Goal: Information Seeking & Learning: Compare options

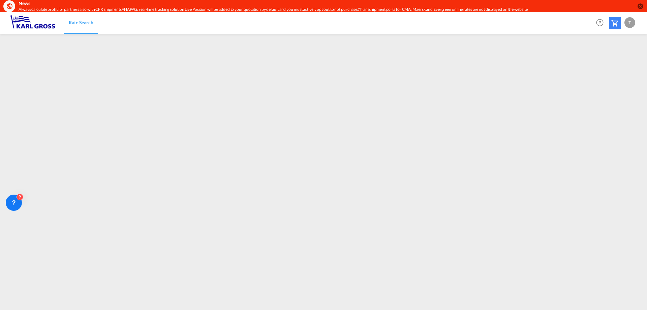
click at [642, 7] on md-icon "icon-close-circle" at bounding box center [640, 6] width 7 height 7
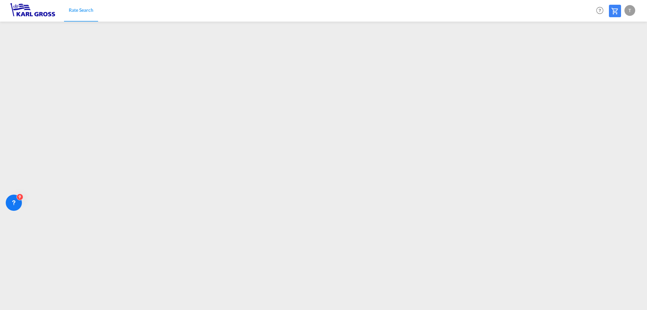
drag, startPoint x: 36, startPoint y: 12, endPoint x: 41, endPoint y: 13, distance: 5.4
click at [36, 12] on img at bounding box center [33, 10] width 46 height 15
click at [77, 14] on link "Rate Search" at bounding box center [81, 11] width 34 height 22
click at [633, 12] on div "T" at bounding box center [630, 10] width 11 height 11
click at [626, 33] on button "My Profile" at bounding box center [622, 29] width 44 height 13
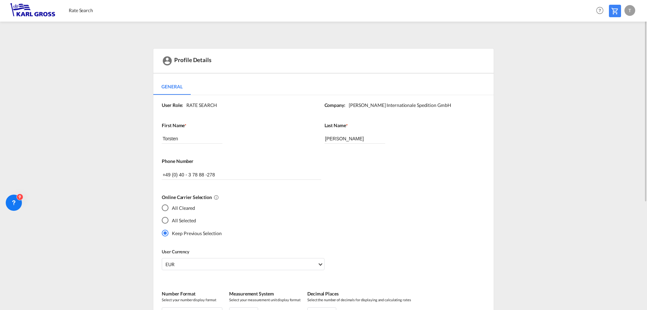
click at [627, 12] on div "T" at bounding box center [630, 10] width 11 height 11
drag, startPoint x: 513, startPoint y: 53, endPoint x: 397, endPoint y: 9, distance: 124.3
click at [471, 39] on md-backdrop at bounding box center [323, 155] width 647 height 310
click at [89, 18] on link "Rate Search" at bounding box center [81, 11] width 34 height 22
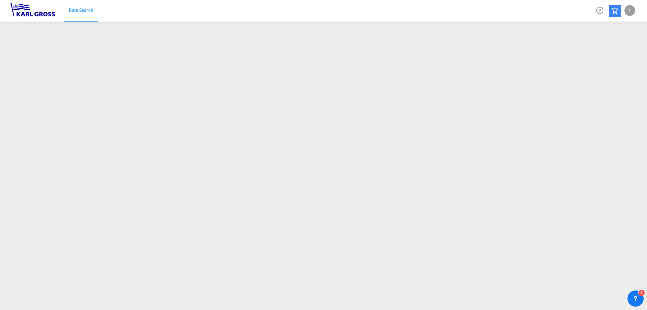
drag, startPoint x: 20, startPoint y: 210, endPoint x: 618, endPoint y: 306, distance: 606.6
click at [647, 310] on html "Rate Search Rate Search Help Resources Product Release T My Profile Logout" at bounding box center [323, 155] width 647 height 310
click at [615, 9] on md-icon at bounding box center [615, 11] width 8 height 8
